Goal: Transaction & Acquisition: Purchase product/service

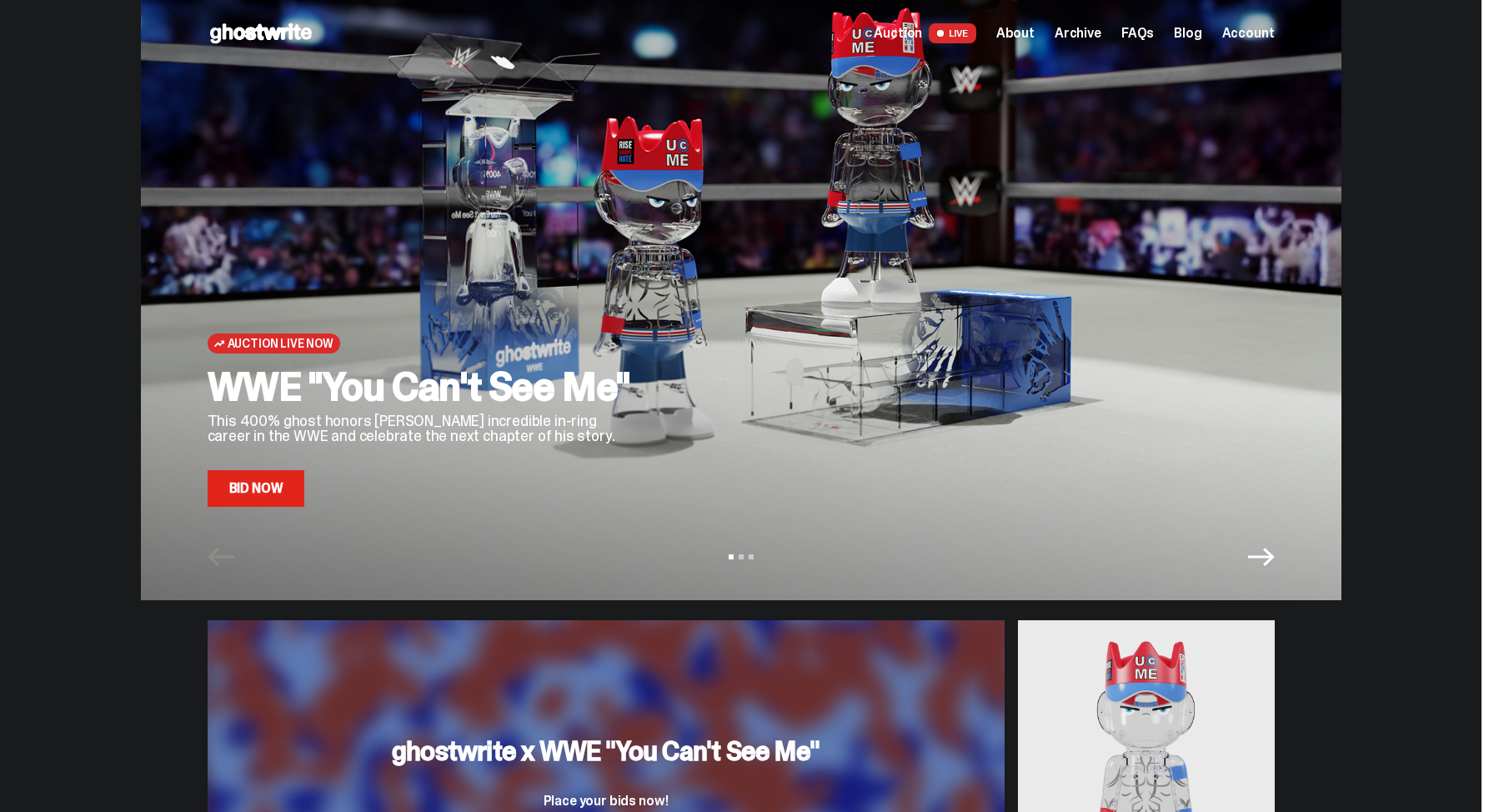
click at [283, 494] on link "Bid Now" at bounding box center [256, 487] width 98 height 36
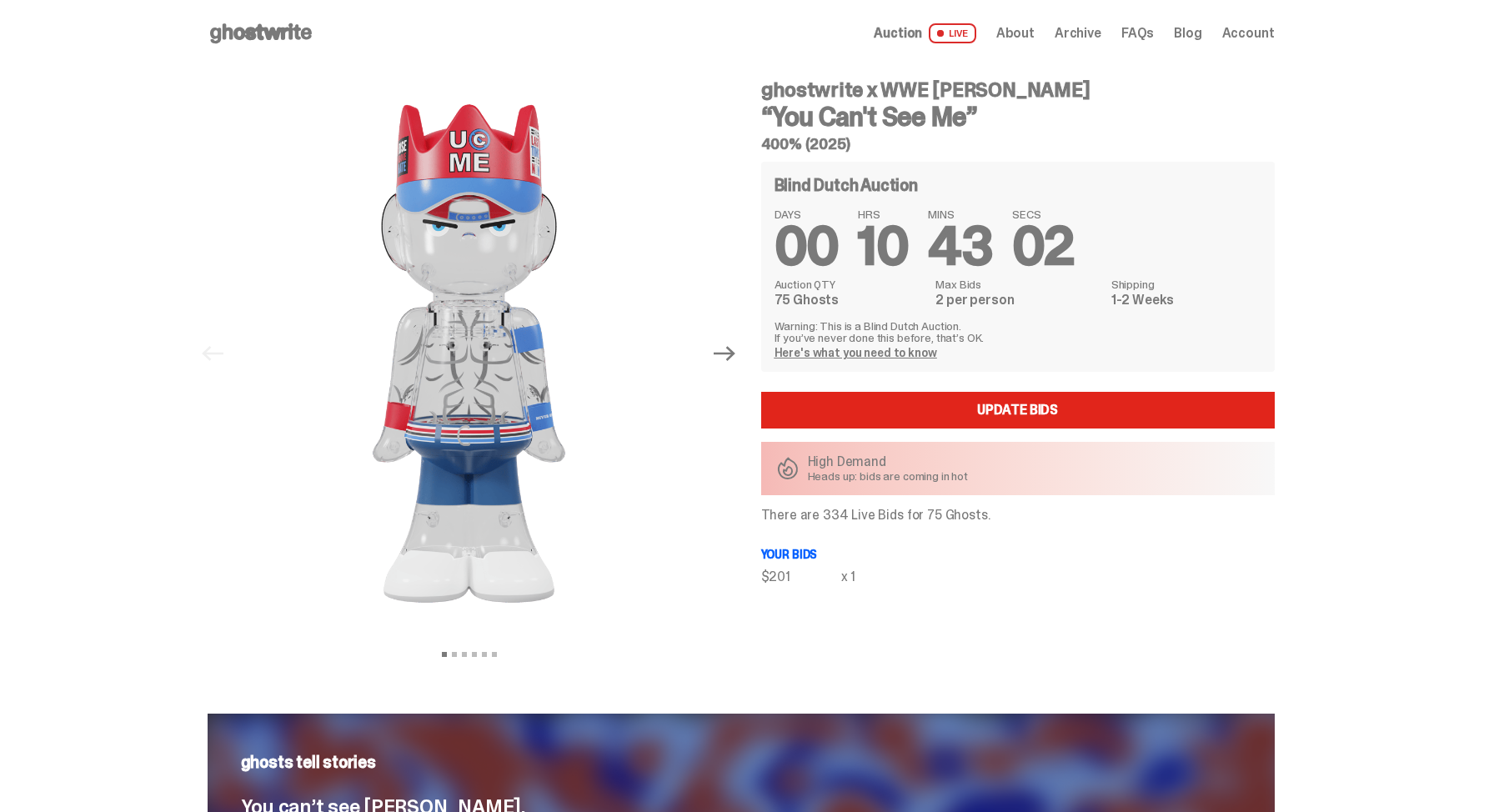
drag, startPoint x: 801, startPoint y: 572, endPoint x: 769, endPoint y: 572, distance: 32.0
click at [769, 572] on div "$201" at bounding box center [801, 577] width 80 height 13
click at [932, 633] on div "ghostwrite x WWE [PERSON_NAME] “You Can't See Me” 400% (2025) Blind Dutch Aucti…" at bounding box center [1008, 353] width 533 height 573
drag, startPoint x: 937, startPoint y: 516, endPoint x: 922, endPoint y: 516, distance: 15.0
click at [922, 516] on p "There are 334 Live Bids for 75 Ghosts." at bounding box center [1017, 515] width 514 height 13
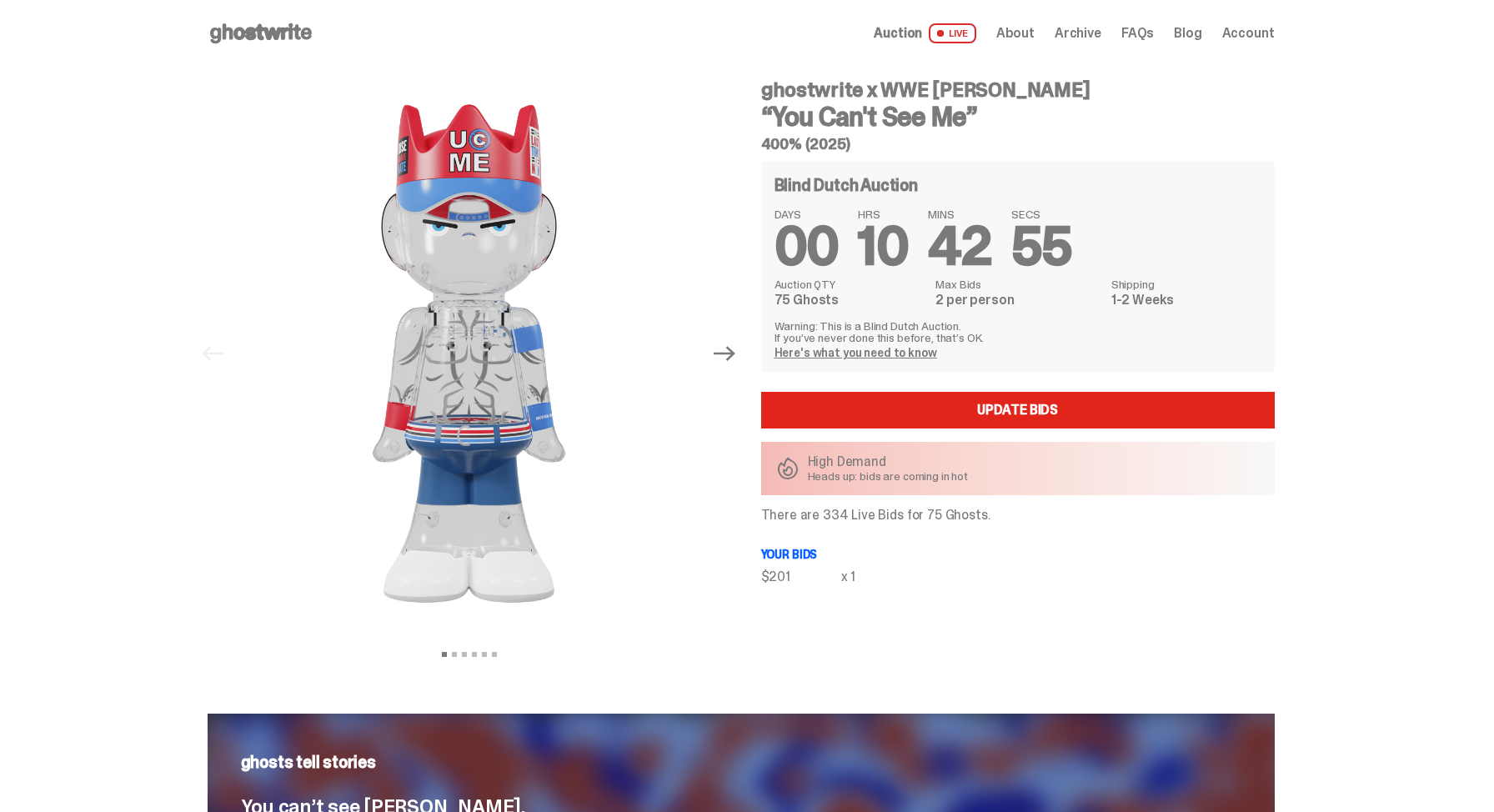
click at [917, 566] on div "Blind Dutch Auction DAYS 00 HRS 10 MINS 42 SECS 55 Auction QTY 75 Ghosts Max Bi…" at bounding box center [1017, 373] width 514 height 422
click at [730, 362] on icon "Next" at bounding box center [725, 353] width 22 height 22
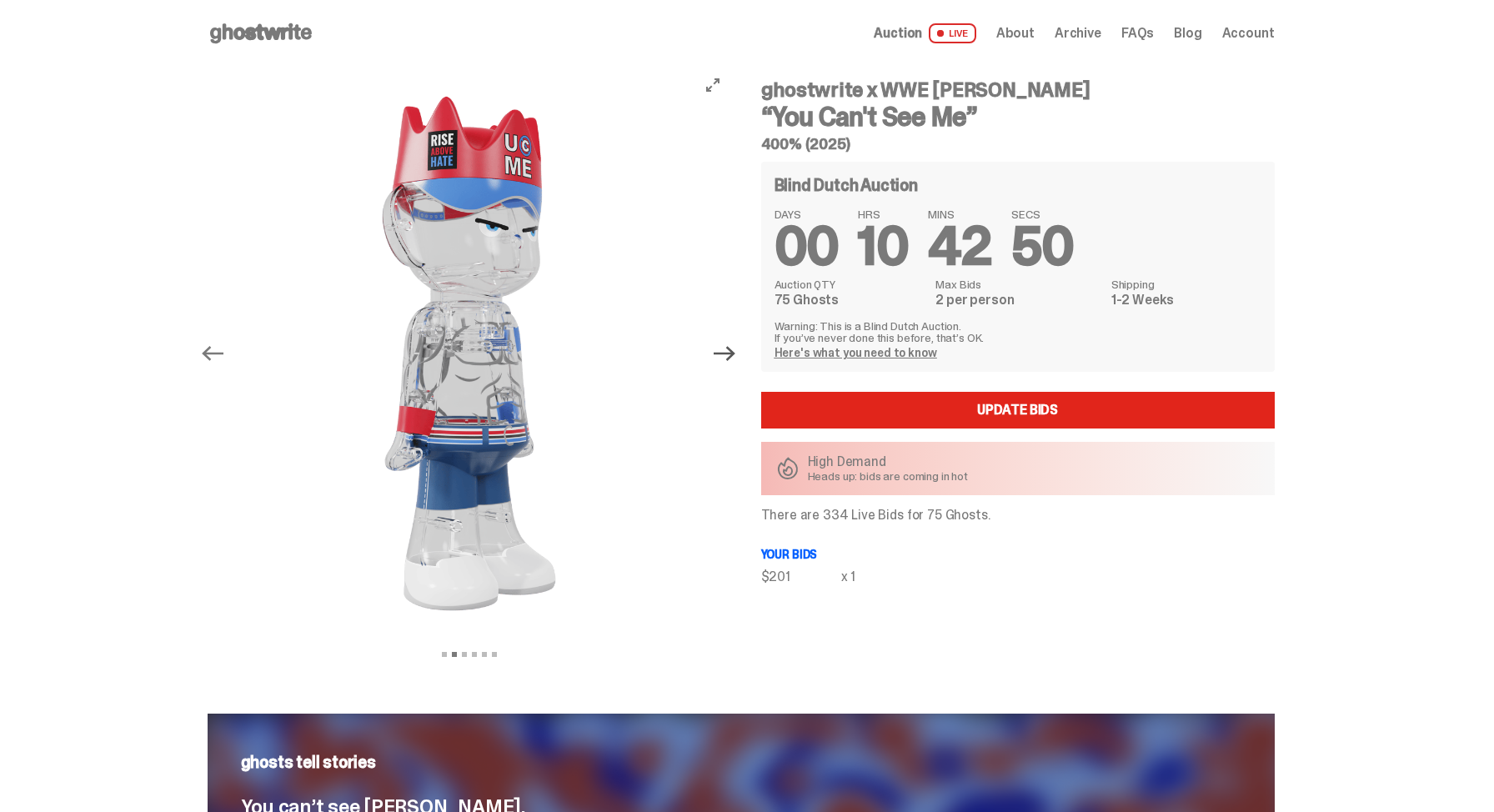
click at [736, 360] on icon "Next" at bounding box center [725, 353] width 22 height 22
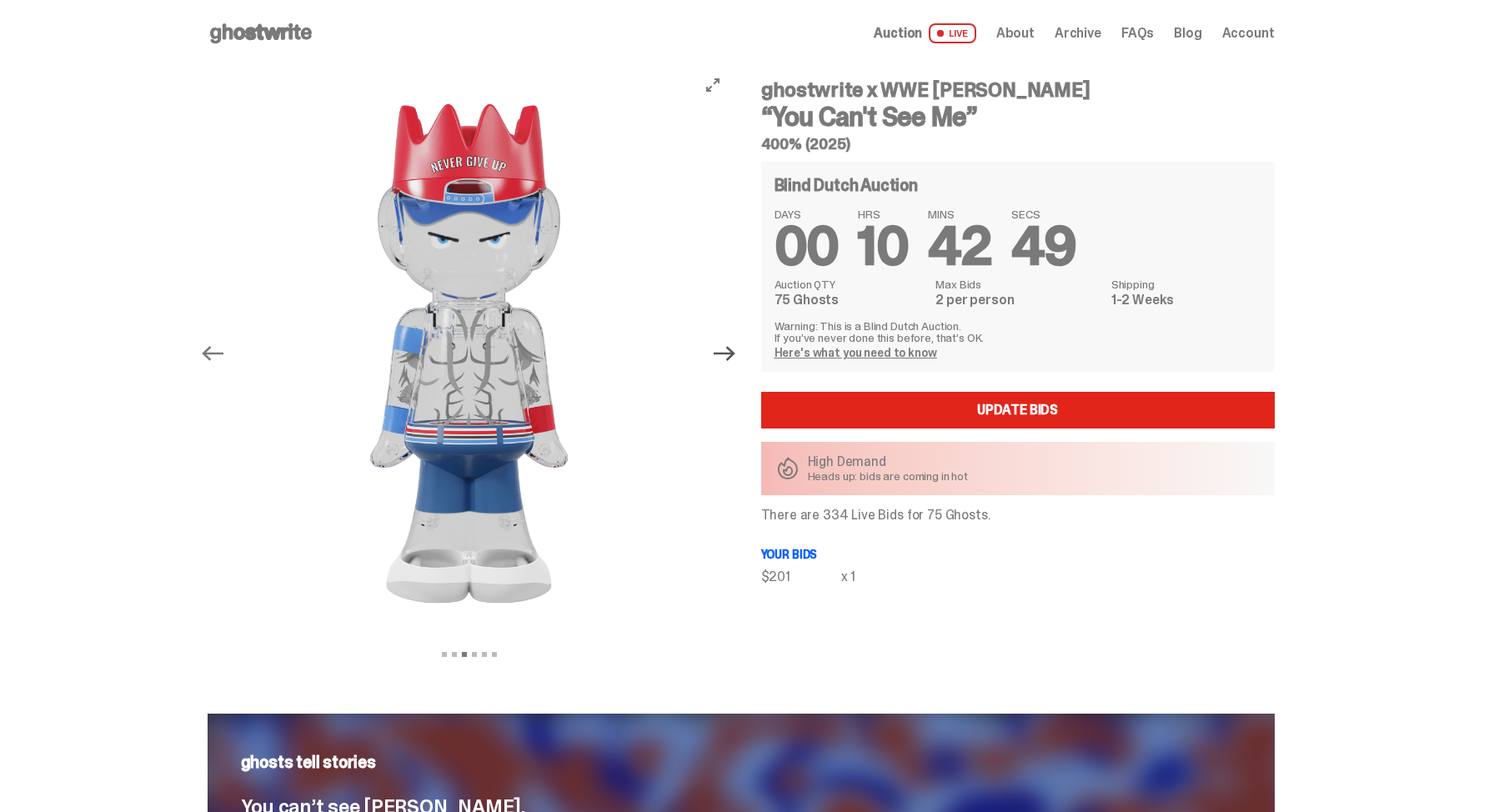
click at [736, 360] on icon "Next" at bounding box center [725, 353] width 22 height 22
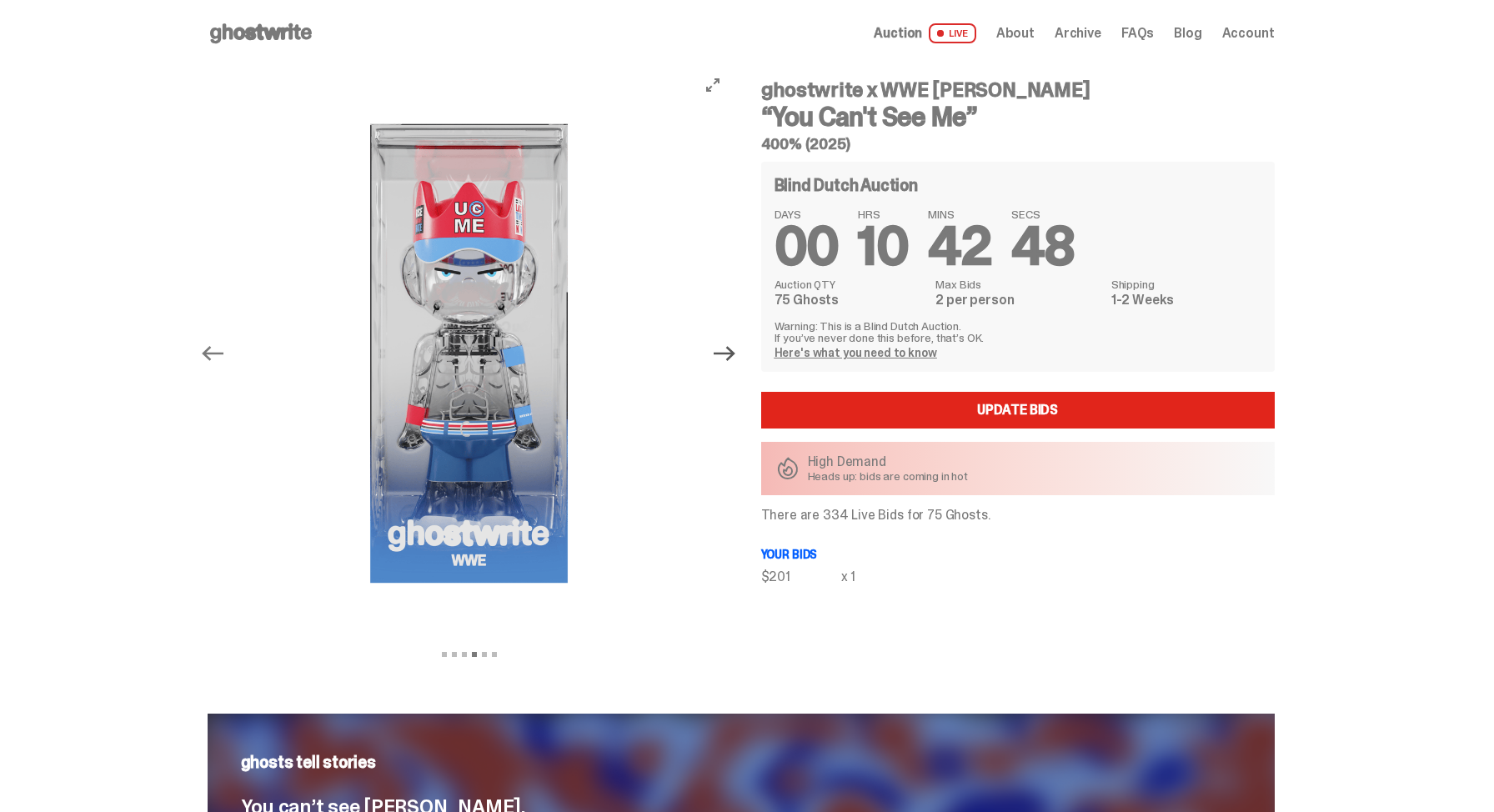
click at [736, 360] on icon "Next" at bounding box center [725, 353] width 22 height 22
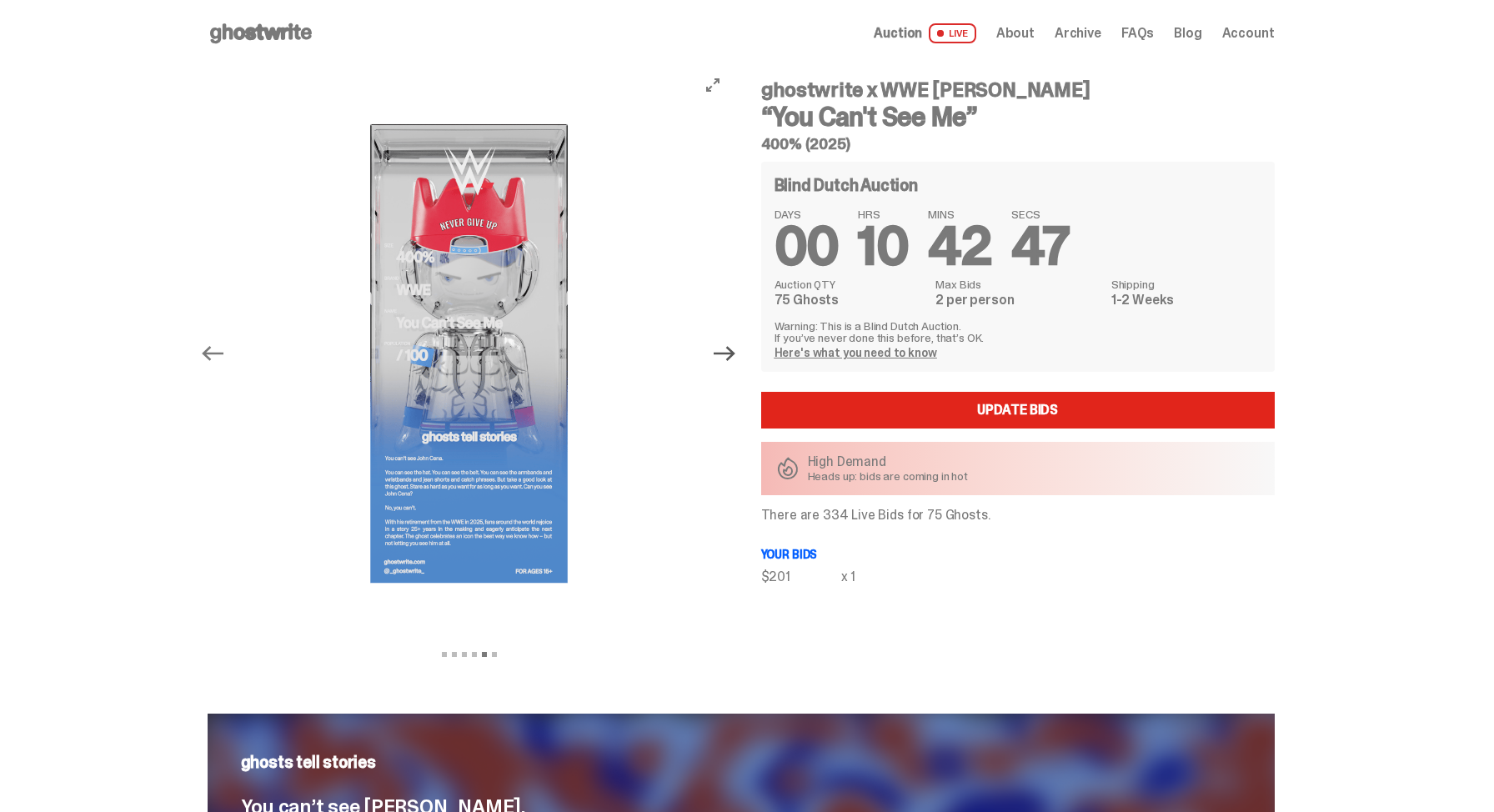
click at [736, 360] on icon "Next" at bounding box center [725, 353] width 22 height 22
